Goal: Navigation & Orientation: Find specific page/section

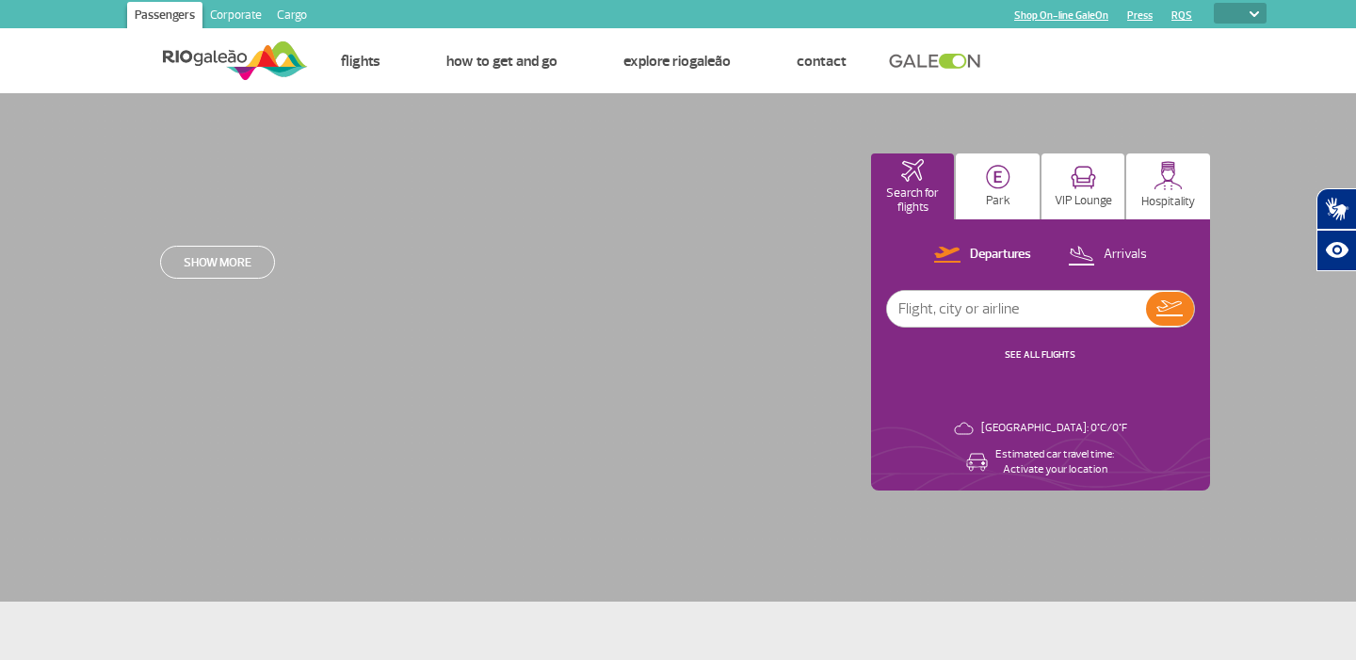
select select
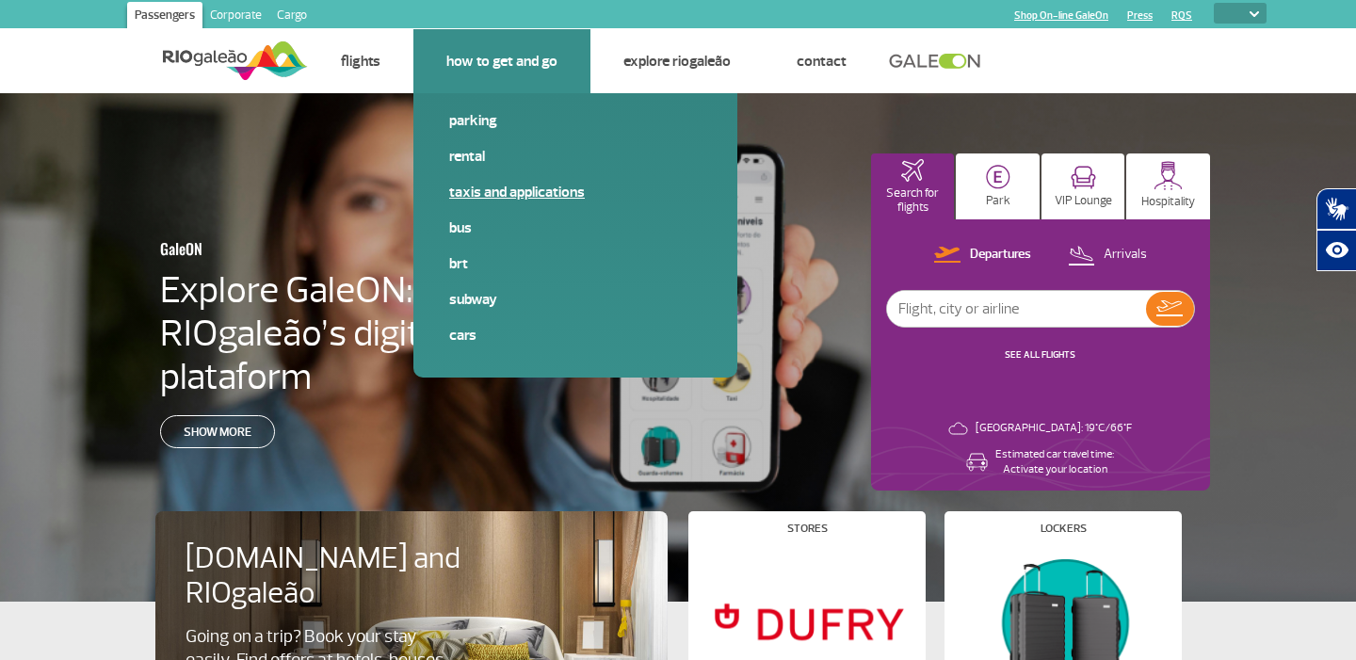
click at [482, 196] on link "Taxis and applications" at bounding box center [575, 192] width 252 height 21
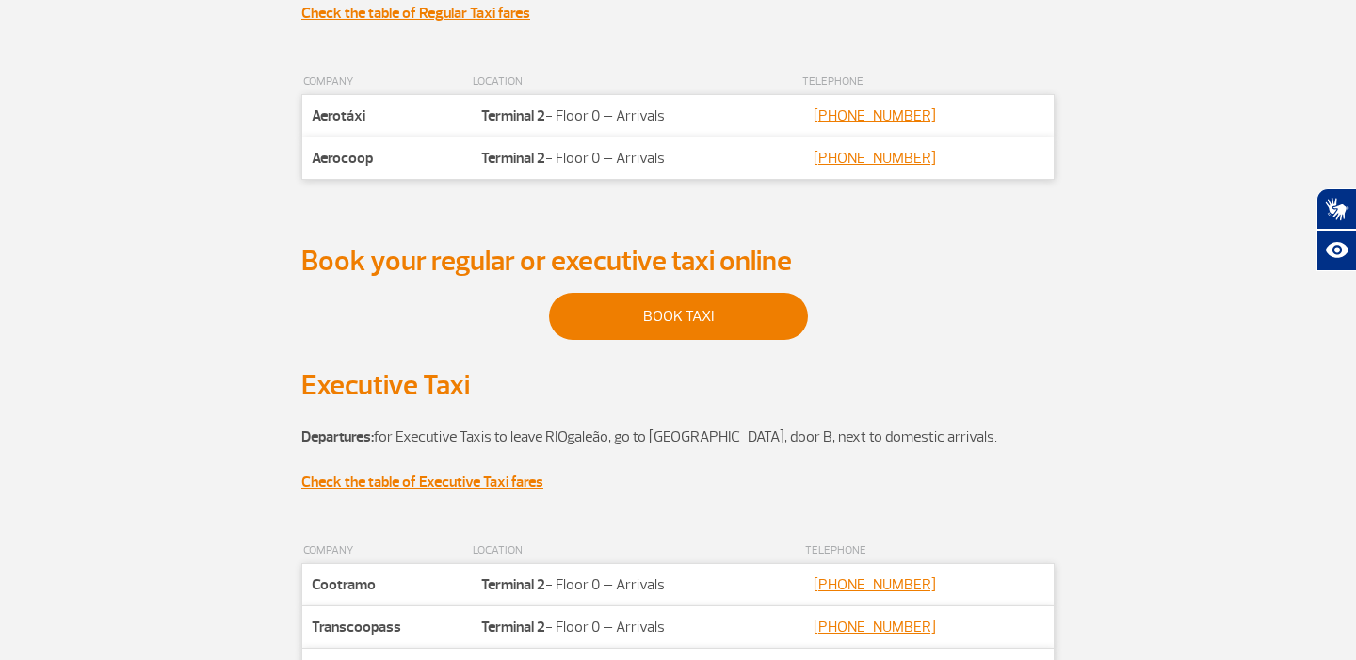
scroll to position [385, 0]
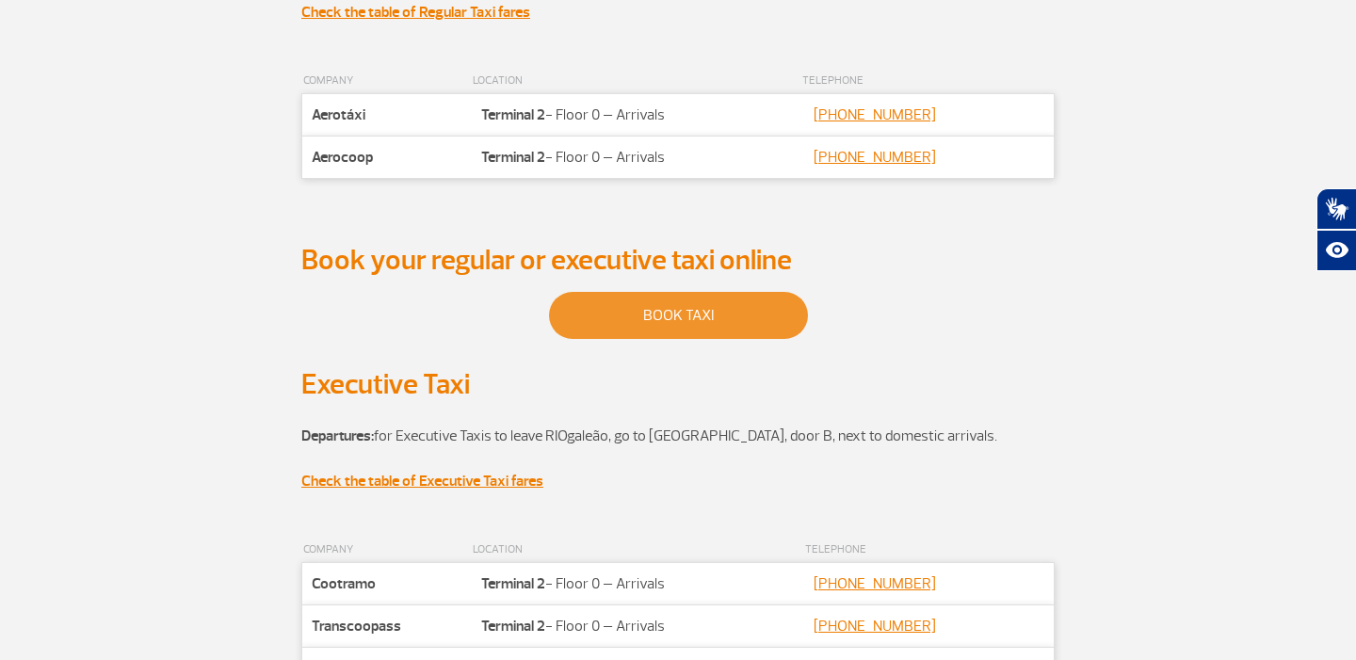
click at [605, 320] on link "BOOK TAXI" at bounding box center [678, 315] width 259 height 47
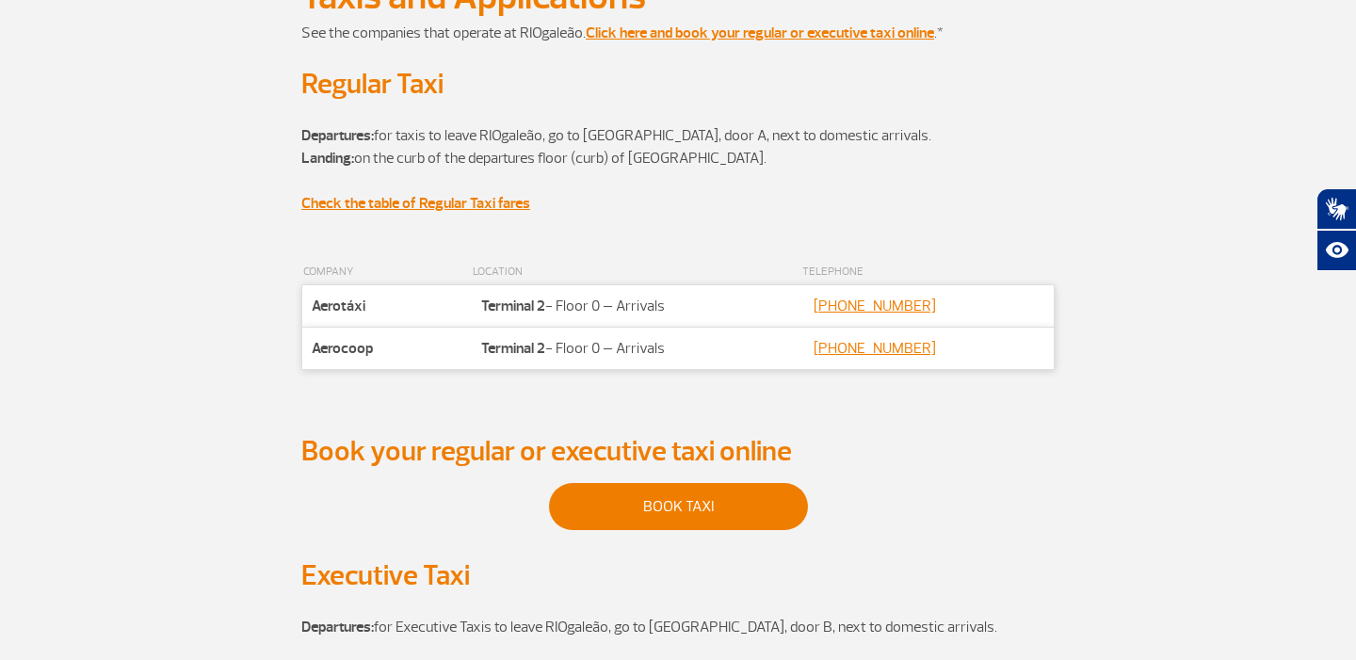
scroll to position [0, 0]
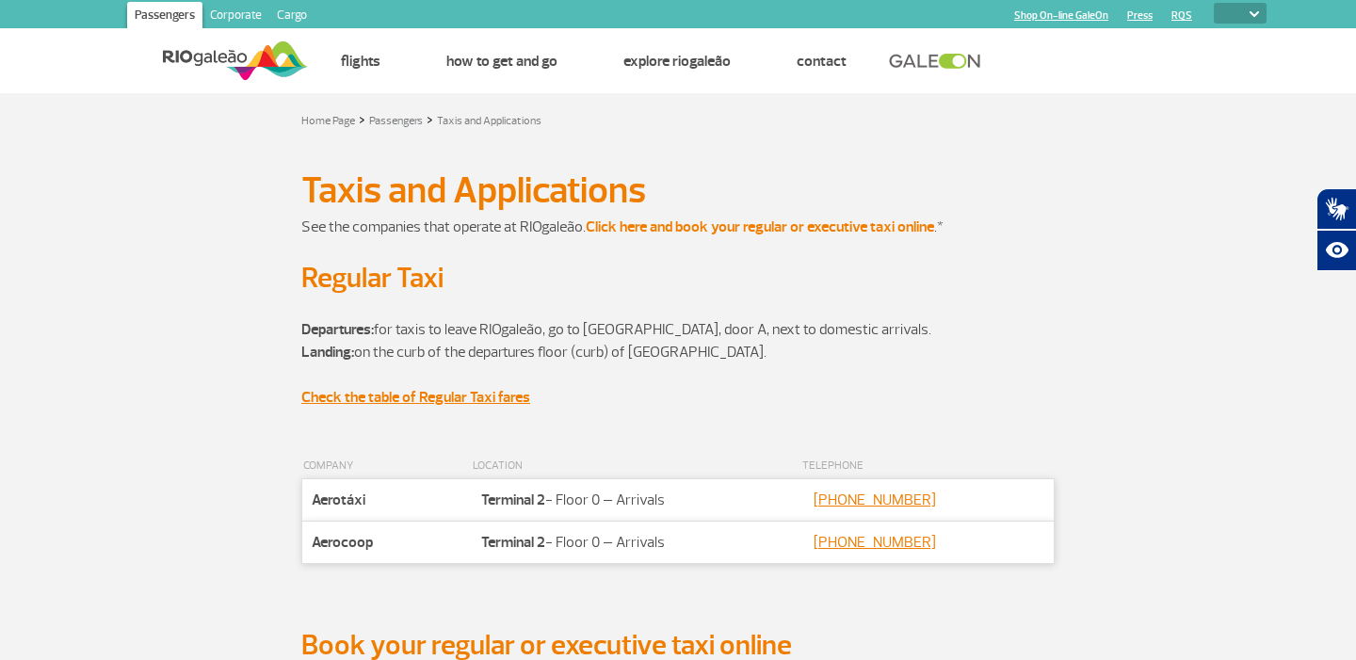
click at [684, 228] on strong "Click here and book your regular or executive taxi online" at bounding box center [760, 226] width 348 height 19
click at [435, 398] on strong "Check the table of Regular Taxi fares" at bounding box center [415, 397] width 229 height 19
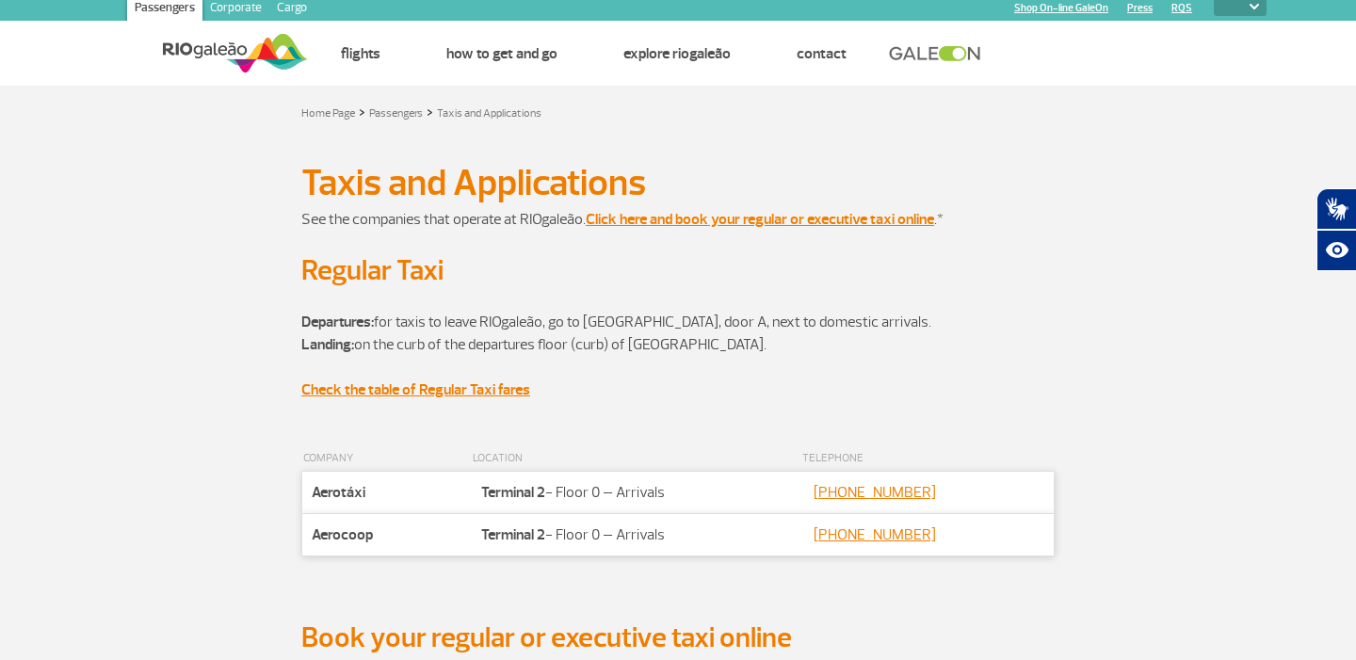
scroll to position [227, 0]
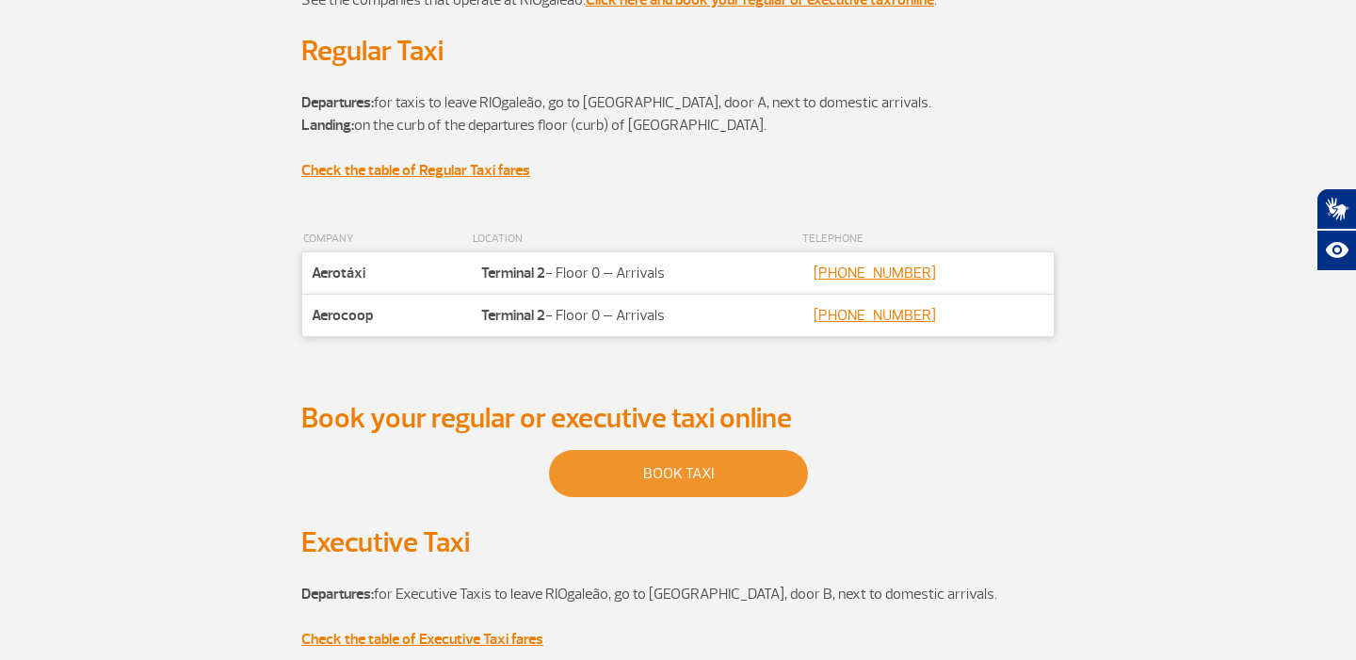
click at [598, 482] on link "BOOK TAXI" at bounding box center [678, 473] width 259 height 47
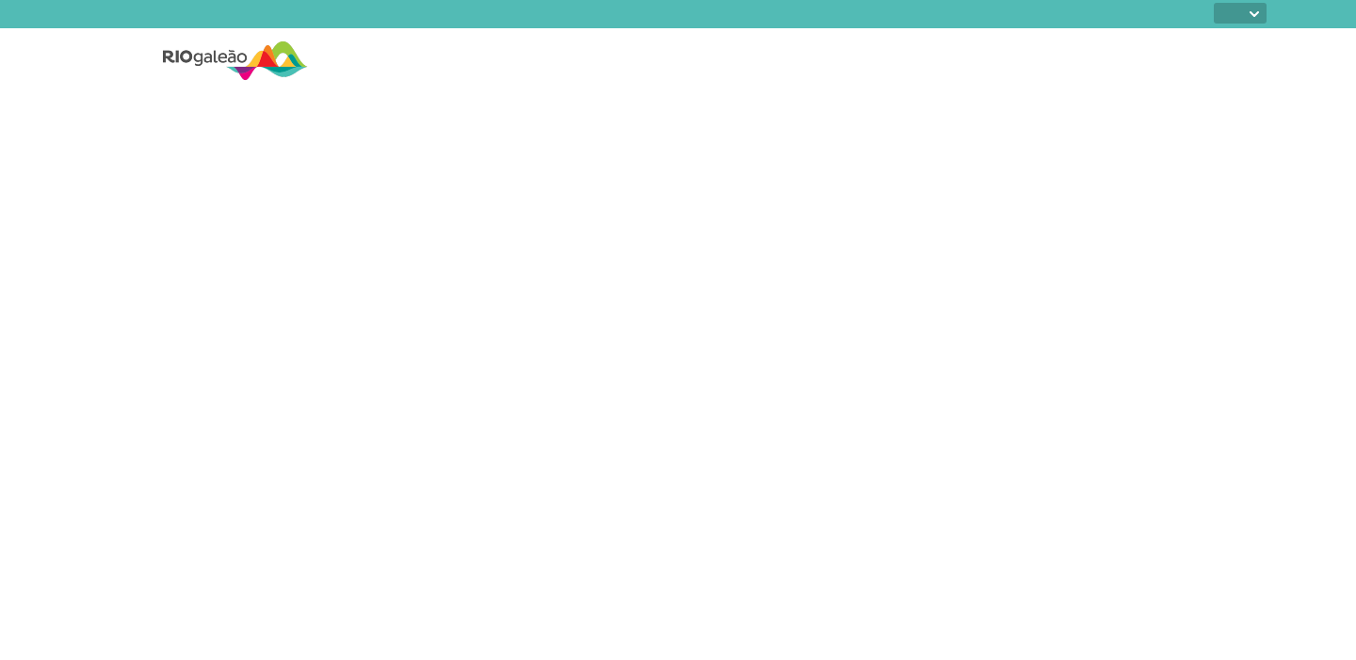
select select
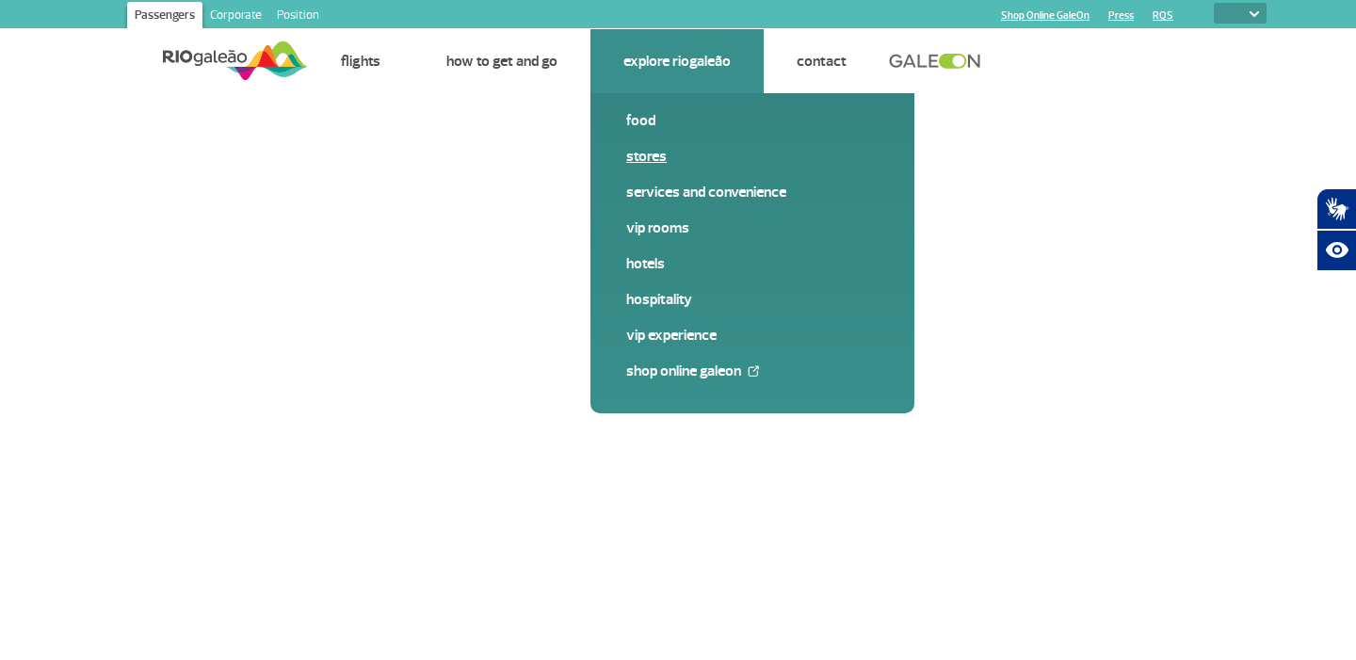
click at [644, 160] on font "Stores" at bounding box center [646, 156] width 40 height 19
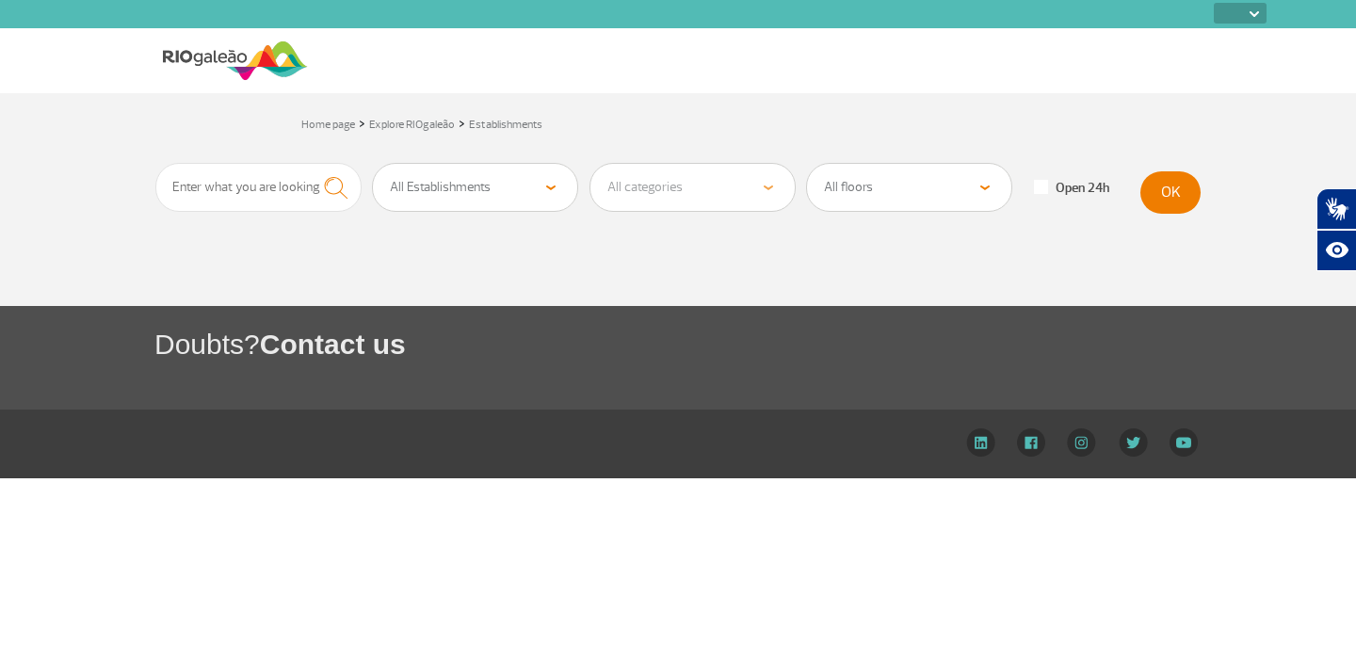
select select
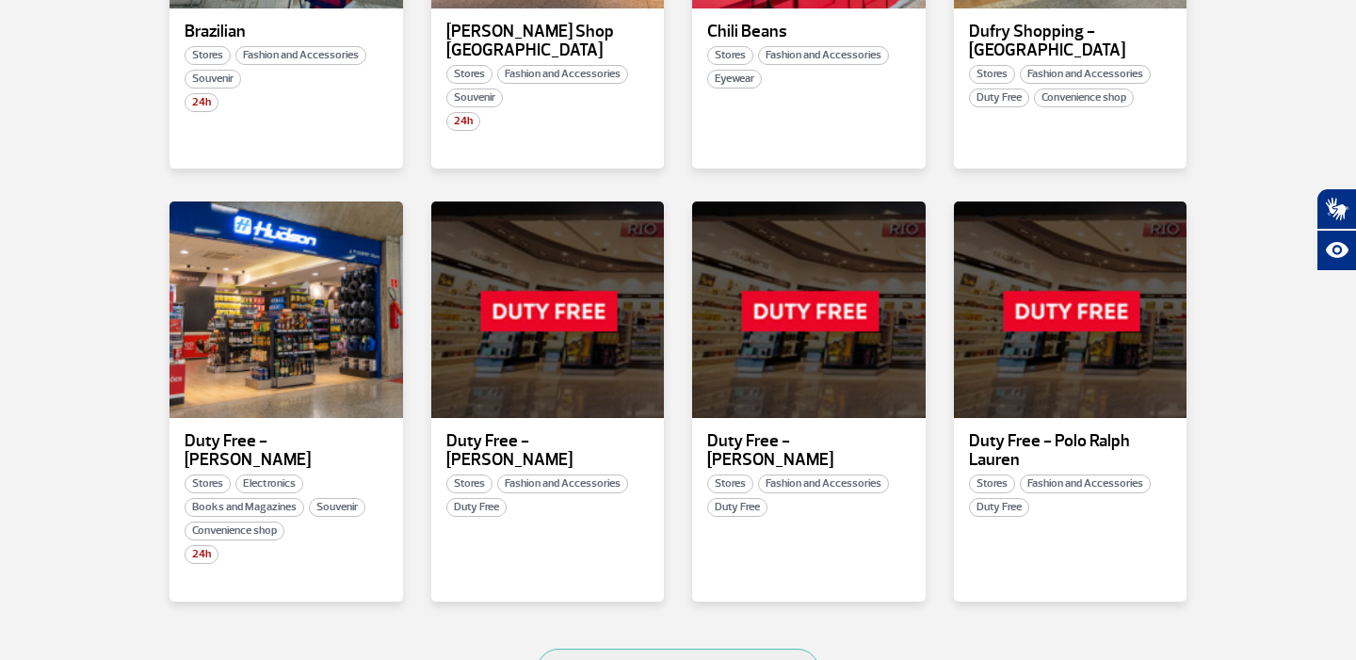
scroll to position [1024, 0]
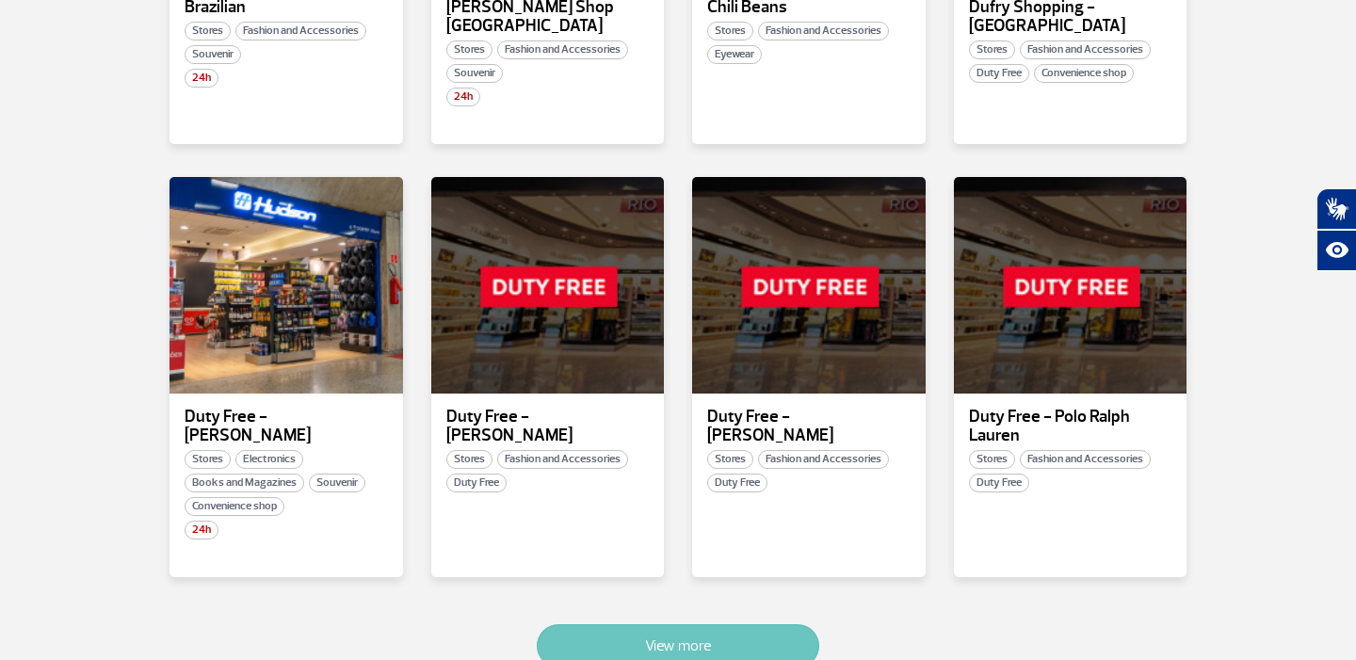
click at [679, 636] on font "View more" at bounding box center [678, 645] width 66 height 19
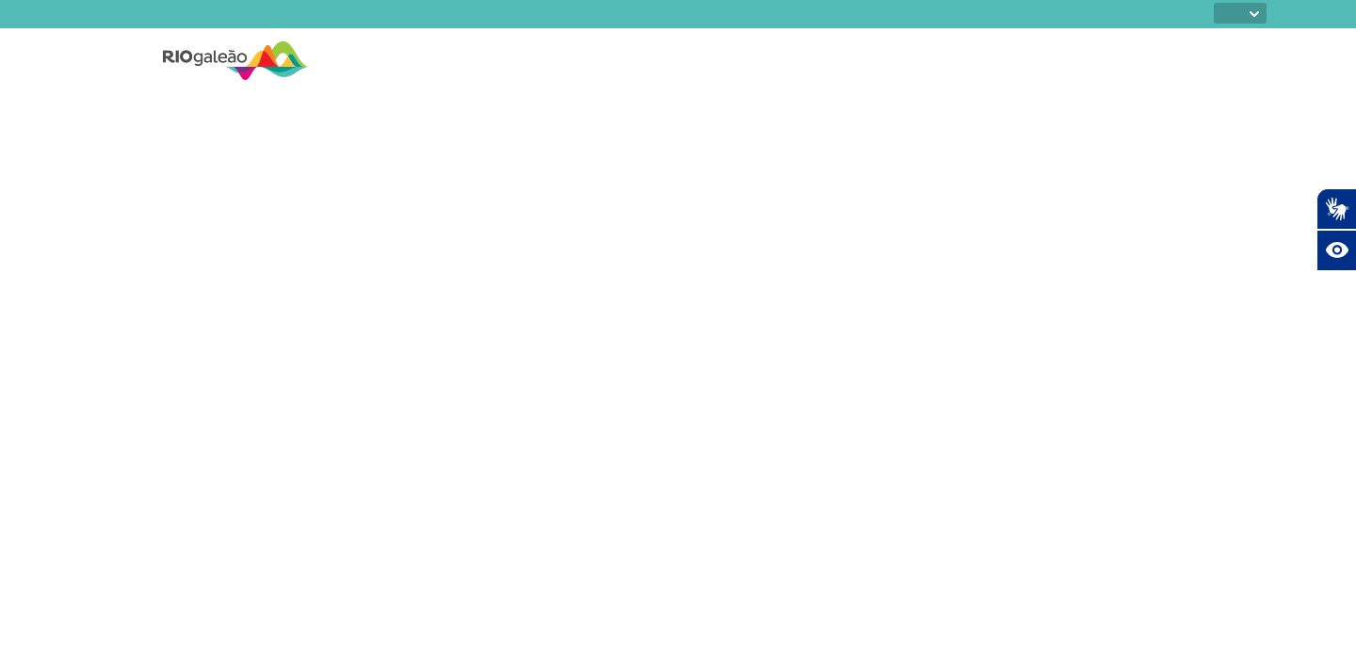
select select
